Goal: Task Accomplishment & Management: Complete application form

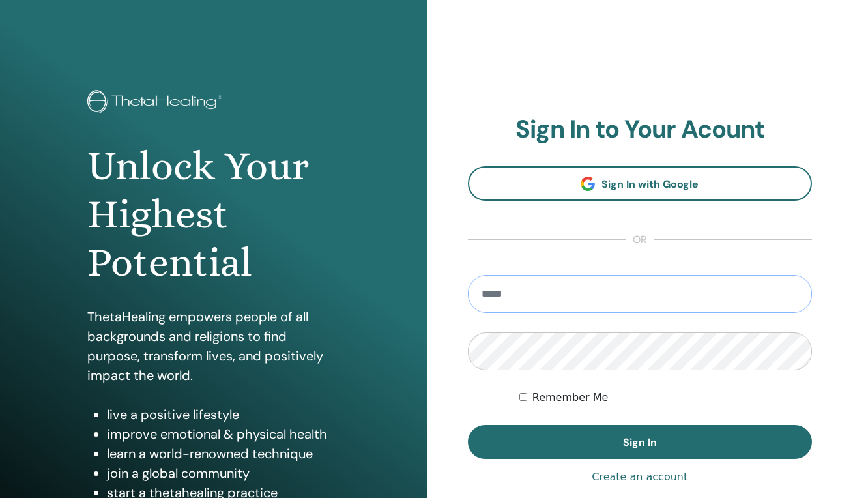
type input "**********"
click at [639, 442] on button "Sign In" at bounding box center [640, 442] width 345 height 34
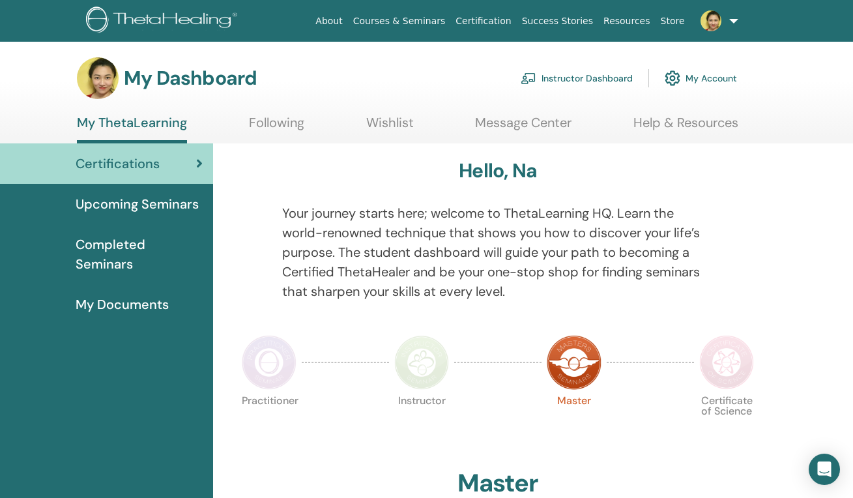
click at [582, 80] on link "Instructor Dashboard" at bounding box center [576, 78] width 112 height 29
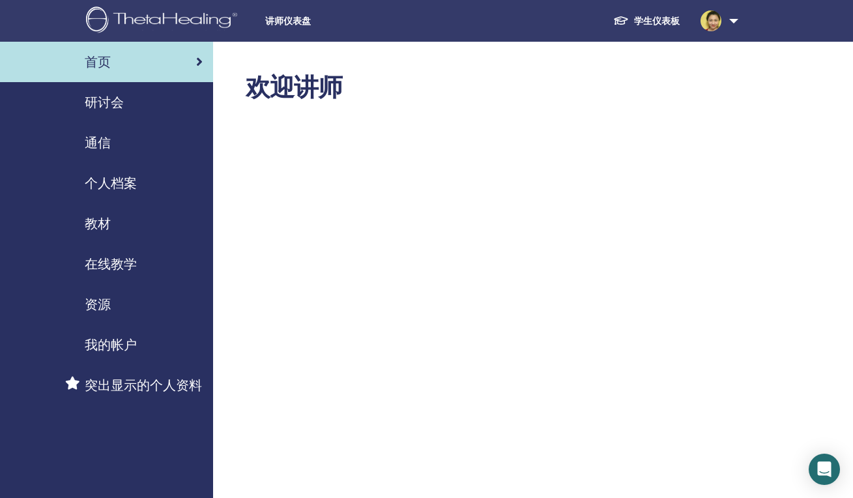
click at [107, 225] on span "教材" at bounding box center [98, 224] width 26 height 20
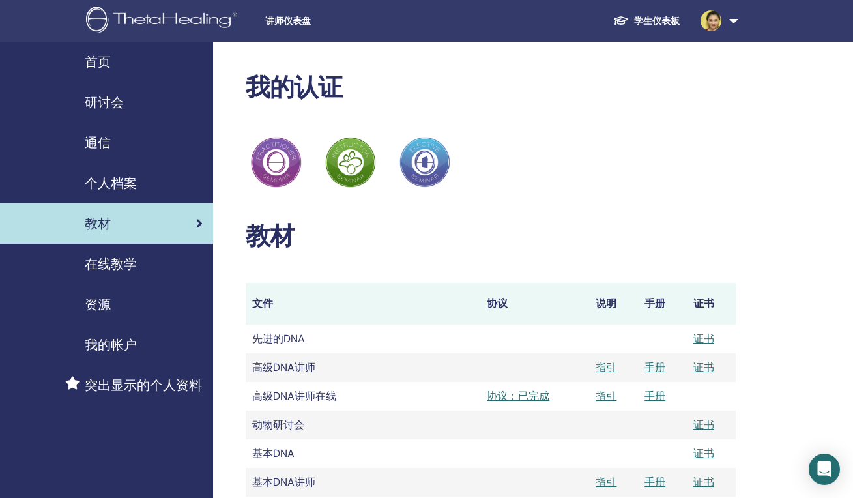
click at [106, 106] on span "研讨会" at bounding box center [104, 102] width 39 height 20
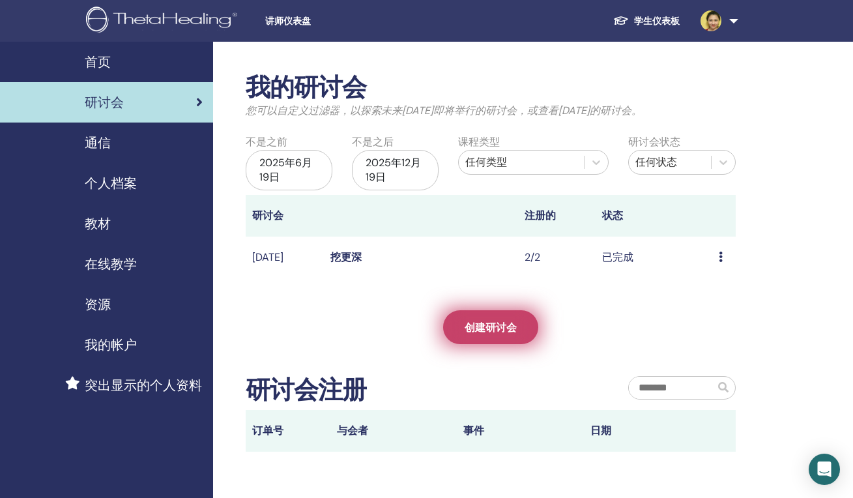
click at [491, 328] on span "创建研讨会" at bounding box center [490, 327] width 52 height 14
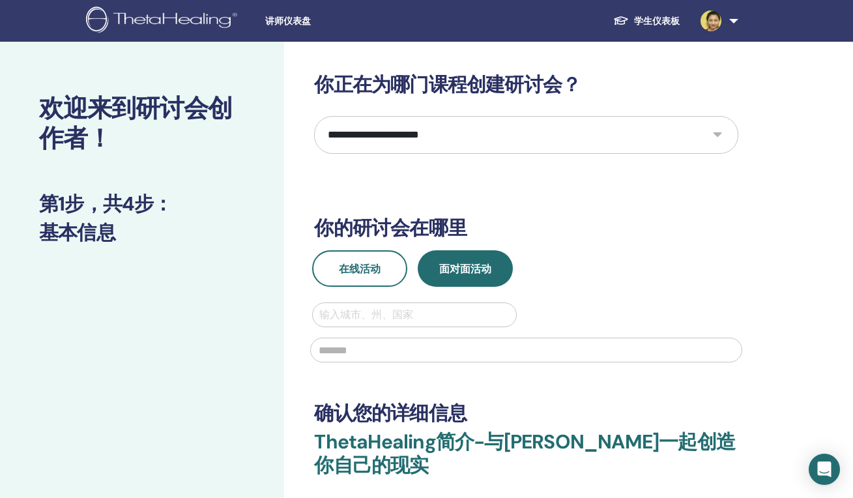
select select "*"
click at [367, 281] on button "在线活动" at bounding box center [359, 268] width 95 height 36
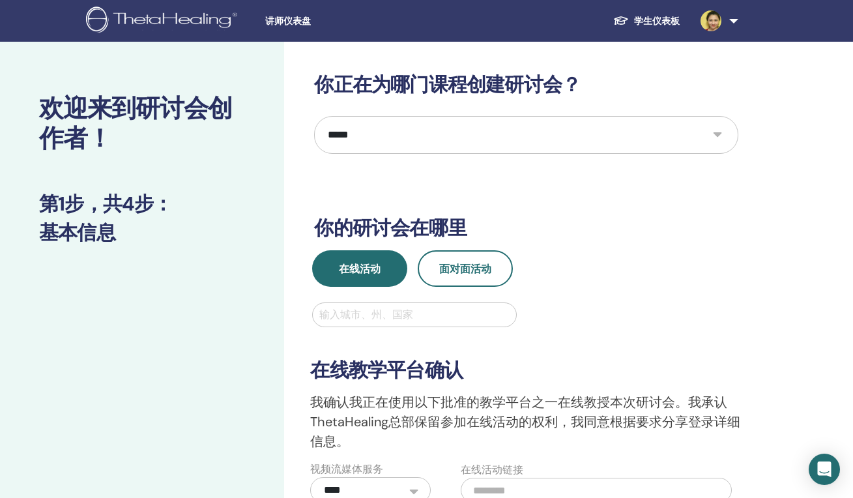
click at [471, 313] on div at bounding box center [414, 314] width 190 height 18
type input "**********"
click at [562, 363] on h3 "在线教学平台确认" at bounding box center [526, 369] width 432 height 23
click at [425, 311] on div at bounding box center [414, 314] width 190 height 18
click at [659, 311] on div "输入城市、州、国家 在线教学平台确认 我确认我正在使用以下批准的教学平台之一在线教授本次研讨会。我承认ThetaHealing总部保留参加在线活动的权利，我同…" at bounding box center [525, 402] width 447 height 201
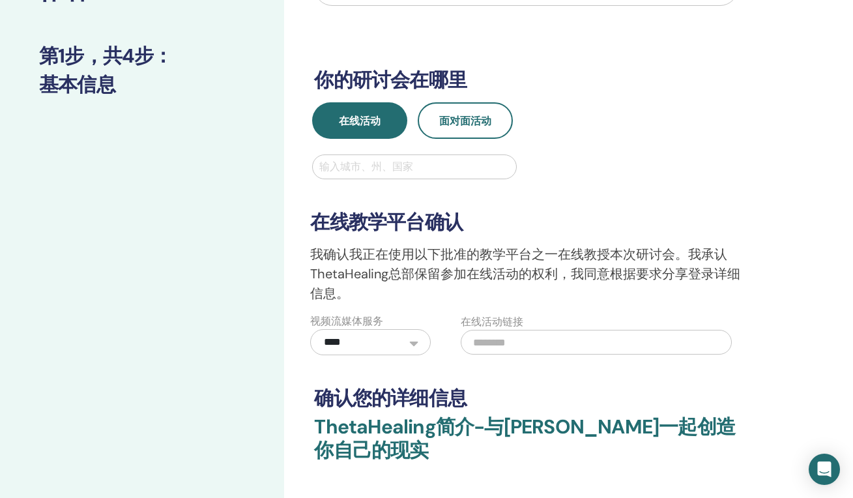
scroll to position [221, 0]
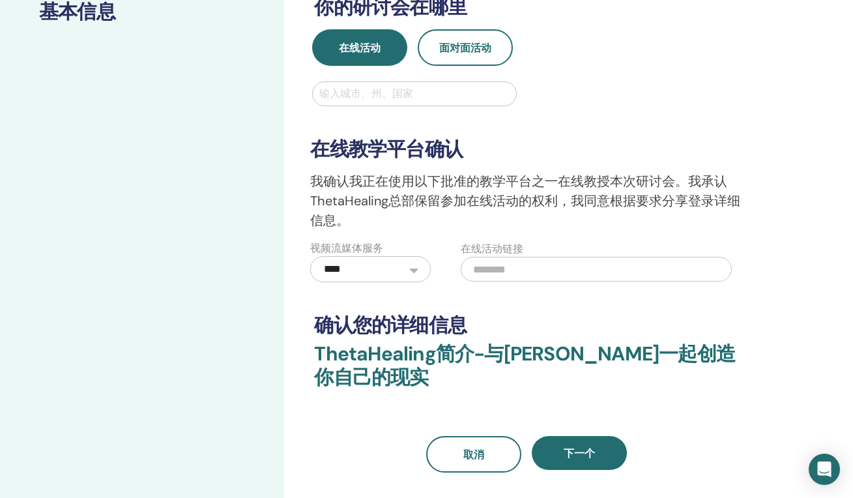
select select "*"
click at [561, 272] on input "text" at bounding box center [595, 269] width 271 height 25
